Goal: Transaction & Acquisition: Purchase product/service

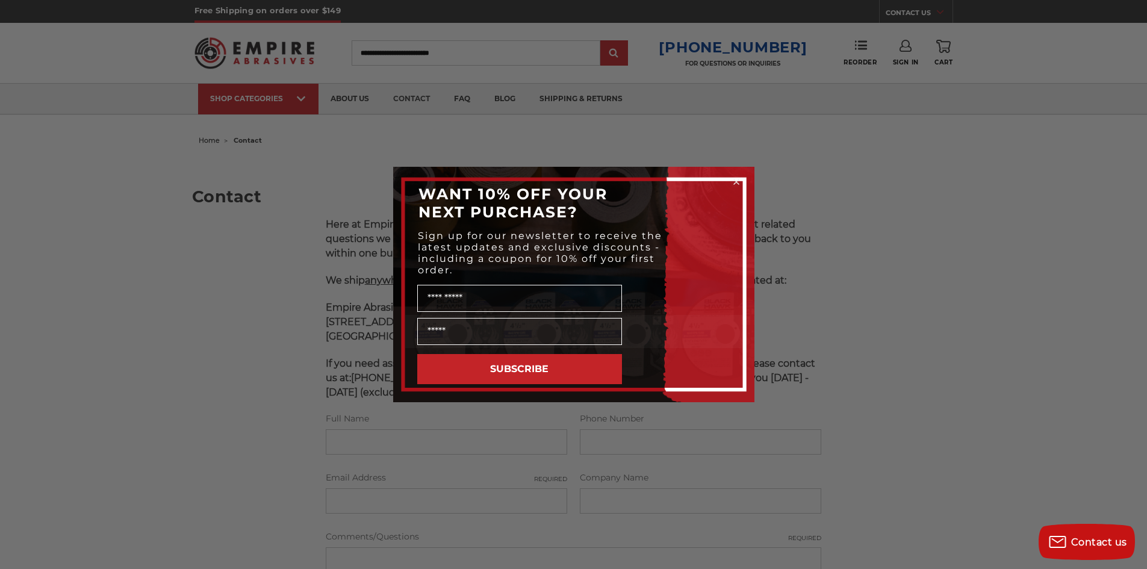
click at [736, 182] on icon "Close dialog" at bounding box center [736, 181] width 5 height 5
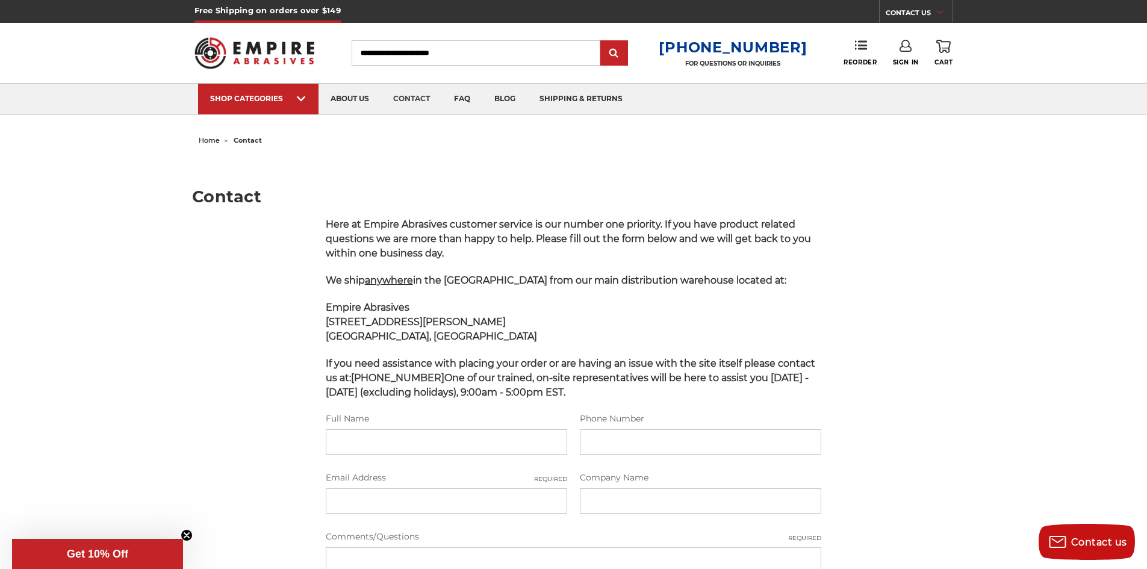
click at [296, 49] on img at bounding box center [254, 53] width 120 height 47
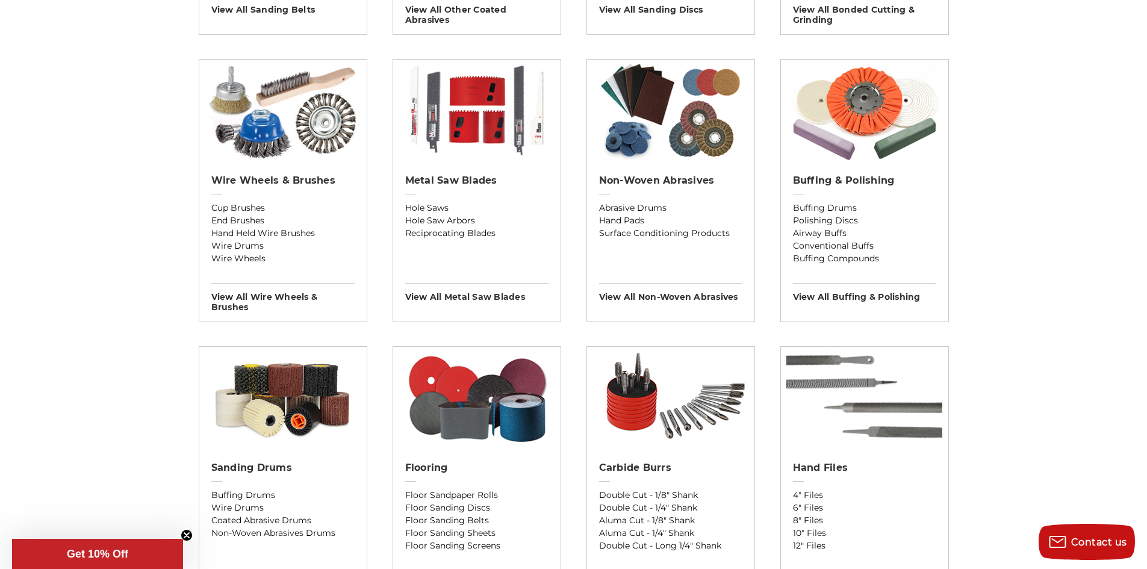
scroll to position [688, 0]
click at [813, 179] on h2 "Buffing & Polishing" at bounding box center [864, 180] width 143 height 12
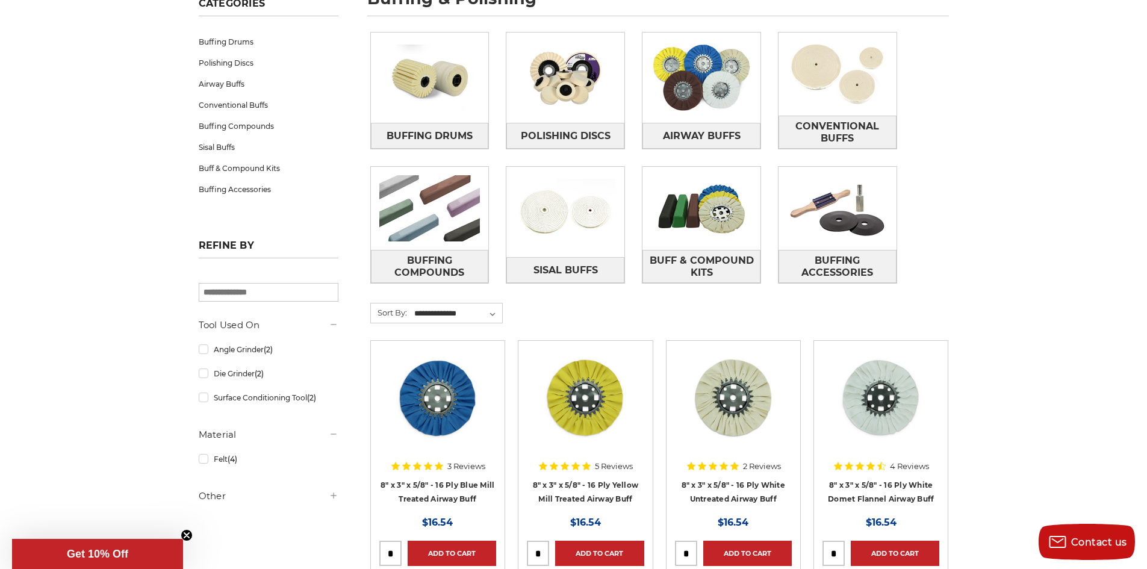
scroll to position [199, 0]
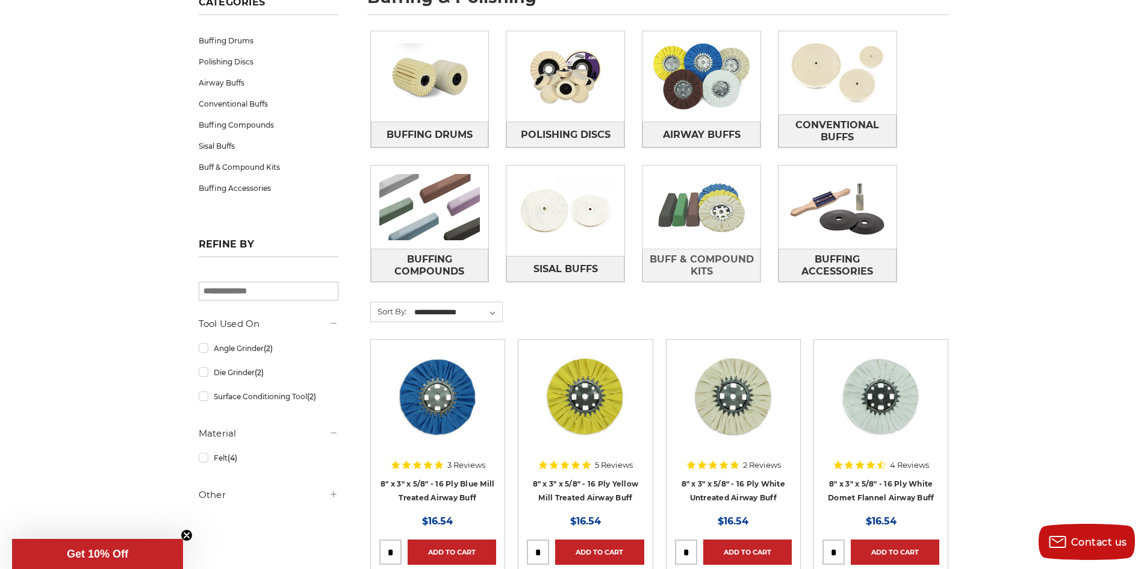
click at [689, 241] on img at bounding box center [701, 207] width 118 height 83
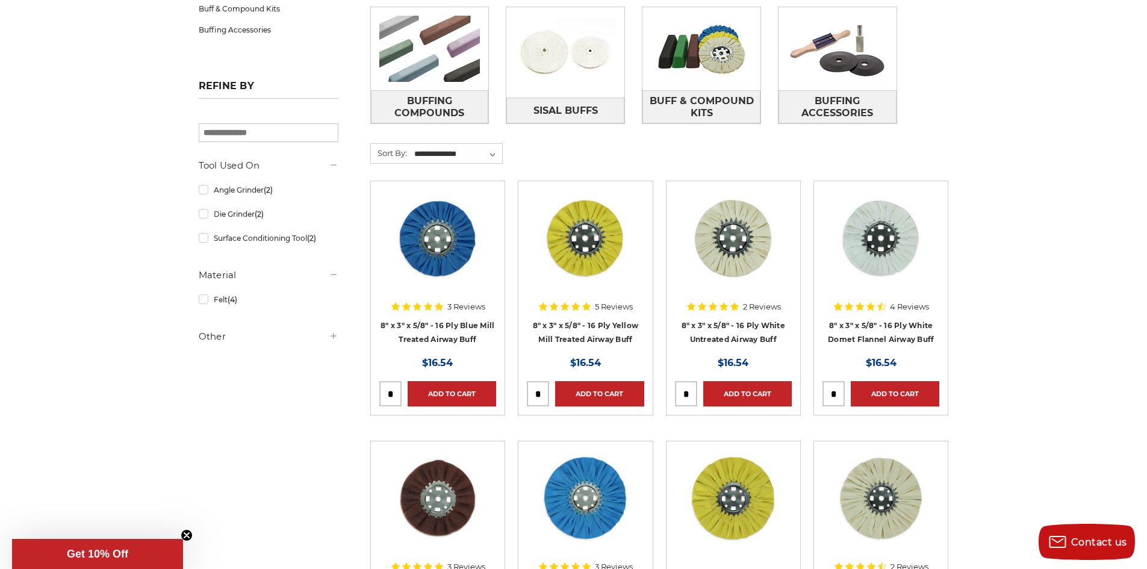
scroll to position [181, 0]
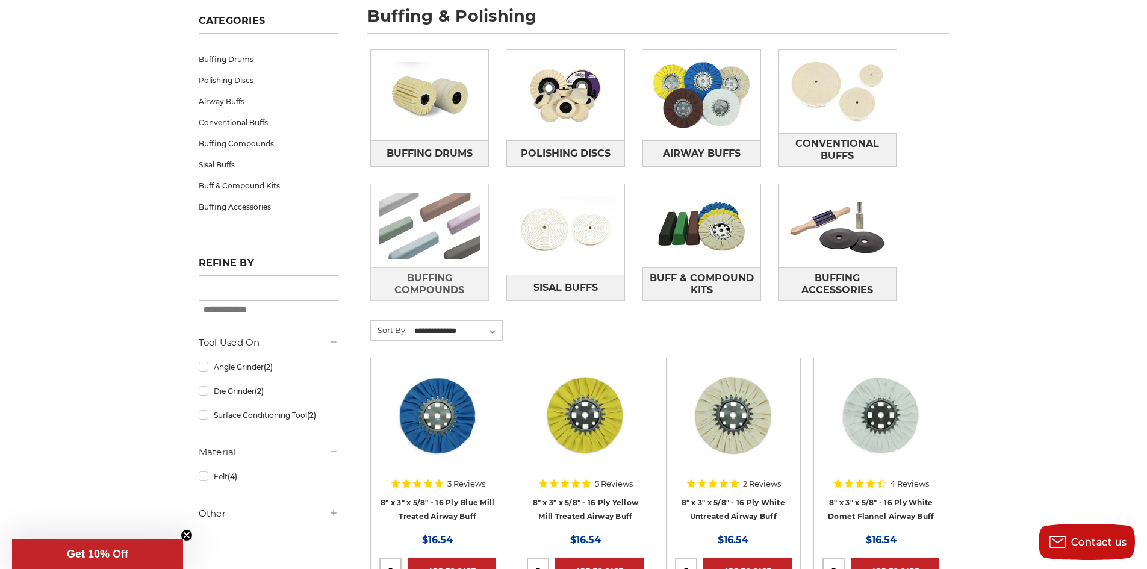
click at [424, 246] on img at bounding box center [430, 225] width 118 height 83
